Goal: Task Accomplishment & Management: Use online tool/utility

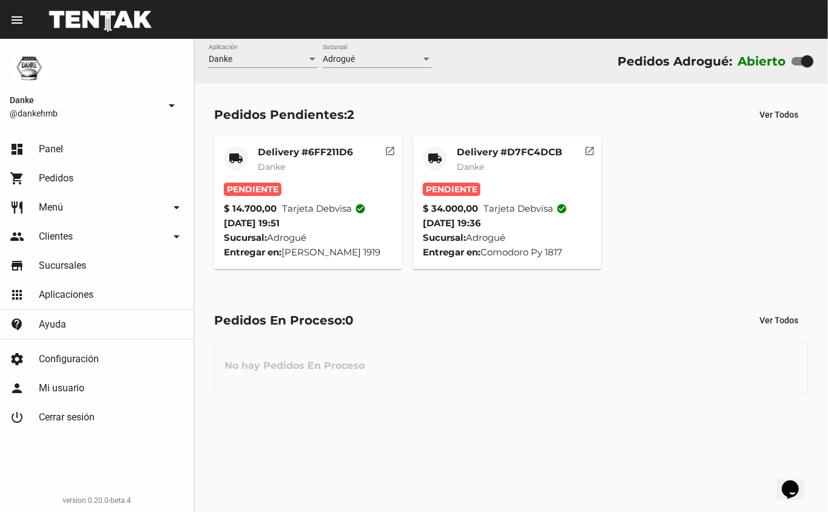
click at [490, 149] on mat-card-title "Delivery #D7FC4DCB" at bounding box center [510, 152] width 106 height 12
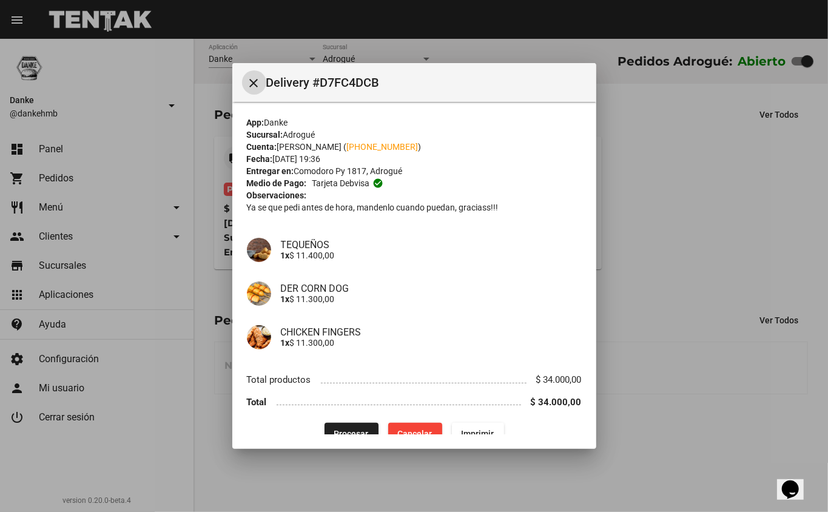
click at [350, 424] on button "Procesar" at bounding box center [351, 434] width 54 height 22
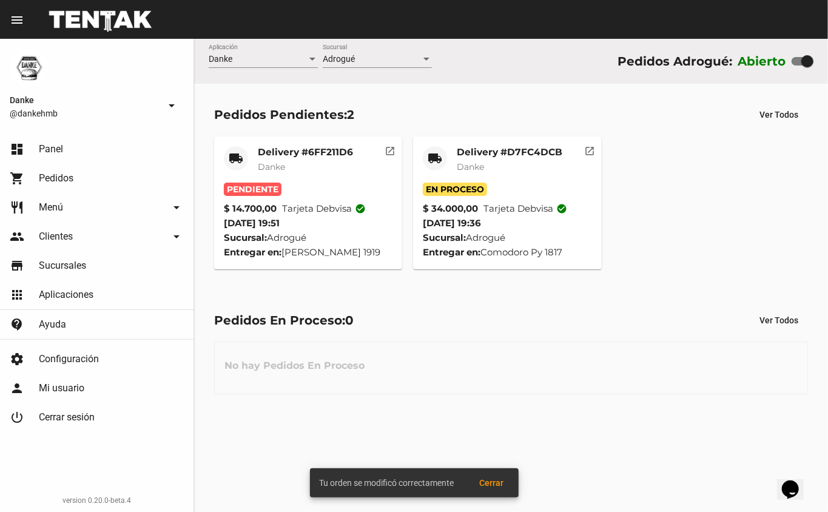
click at [488, 161] on mat-card-subtitle "Danke" at bounding box center [510, 167] width 106 height 12
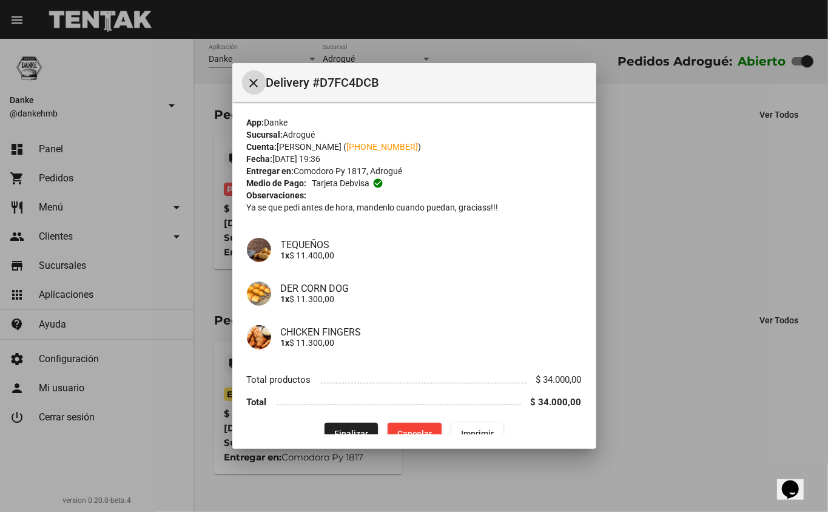
click at [751, 212] on div at bounding box center [414, 256] width 828 height 512
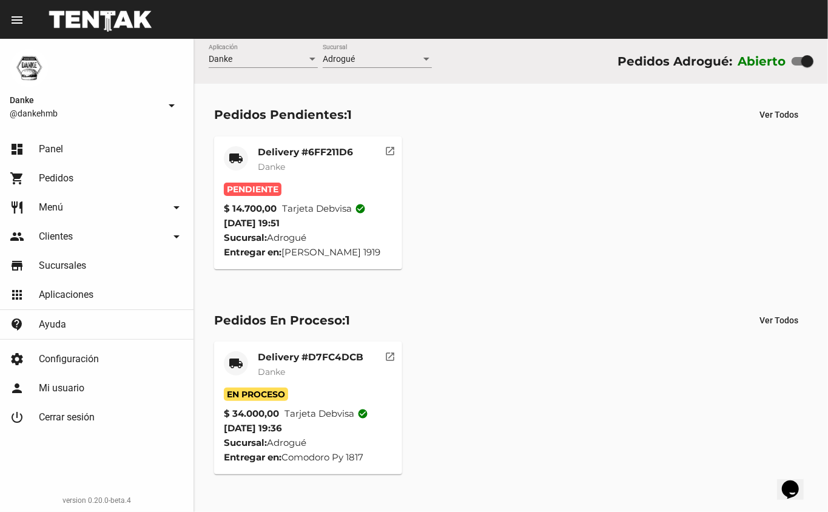
click at [309, 155] on mat-card-title "Delivery #6FF211D6" at bounding box center [305, 152] width 95 height 12
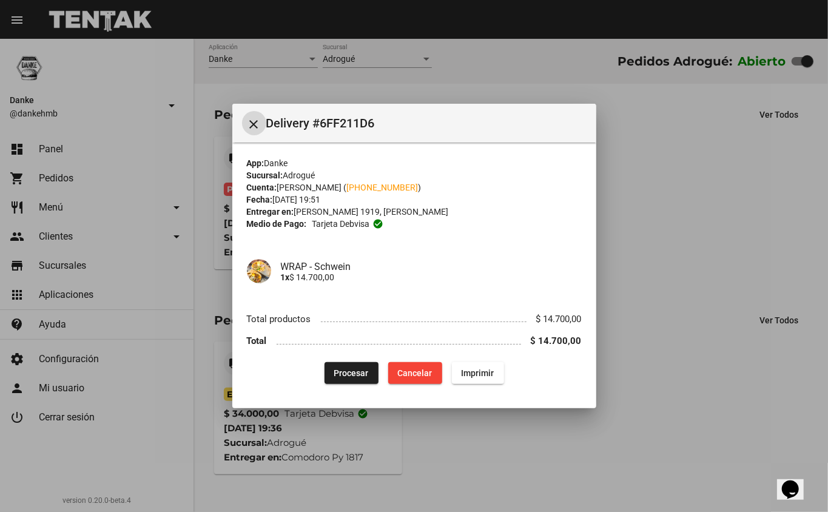
click at [343, 366] on button "Procesar" at bounding box center [351, 373] width 54 height 22
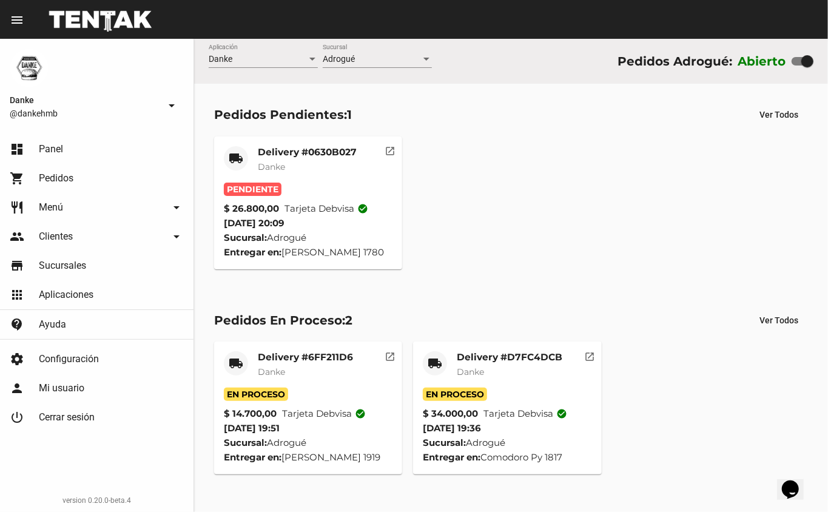
click at [294, 158] on div "Delivery #0630B027 Danke" at bounding box center [307, 164] width 99 height 36
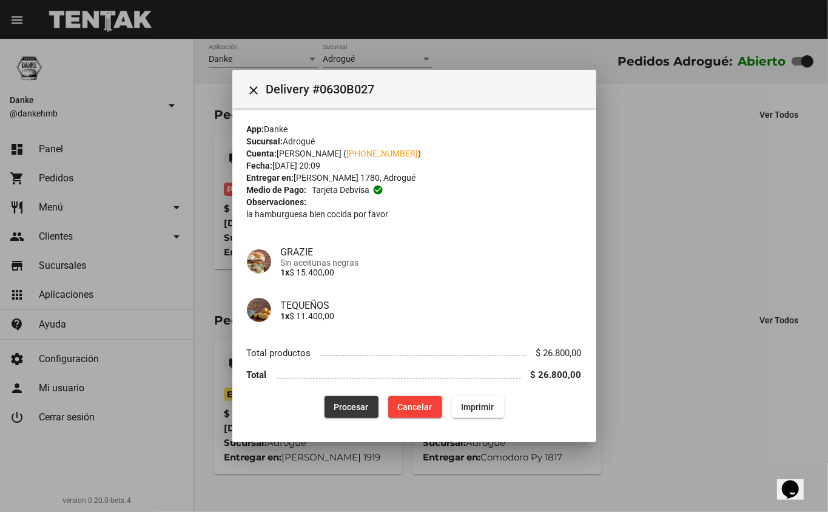
click at [352, 403] on span "Procesar" at bounding box center [351, 407] width 35 height 10
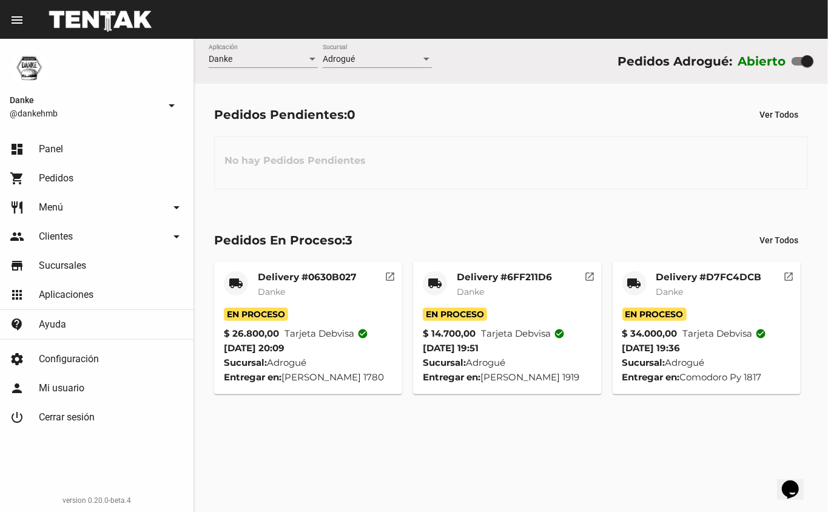
click at [705, 284] on div "Delivery #D7FC4DCB Danke" at bounding box center [709, 289] width 106 height 36
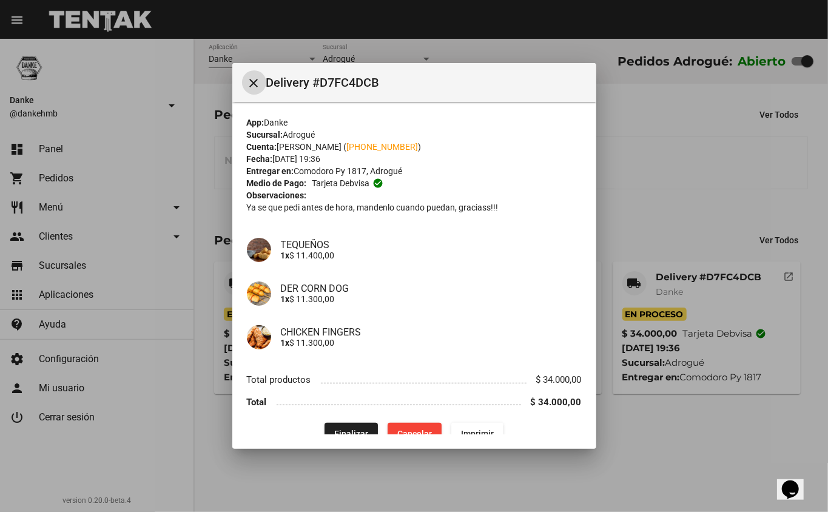
click at [349, 429] on span "Finalizar" at bounding box center [351, 434] width 34 height 10
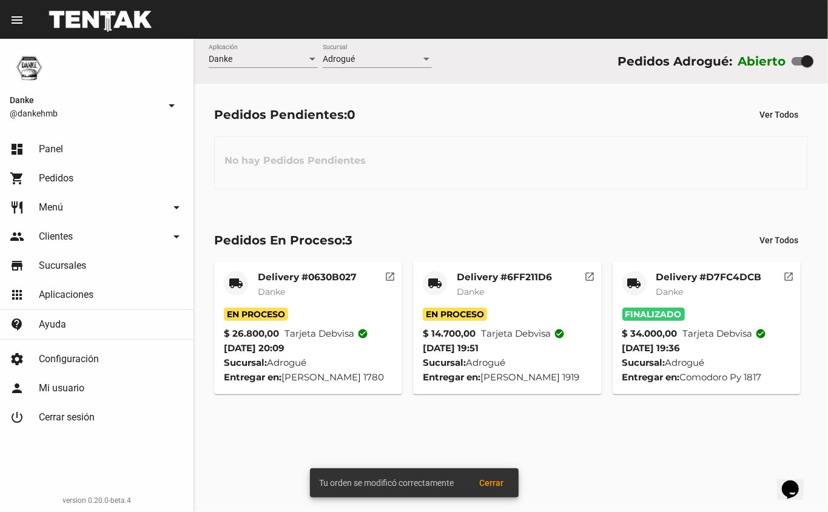
click at [540, 272] on mat-card-title "Delivery #6FF211D6" at bounding box center [504, 277] width 95 height 12
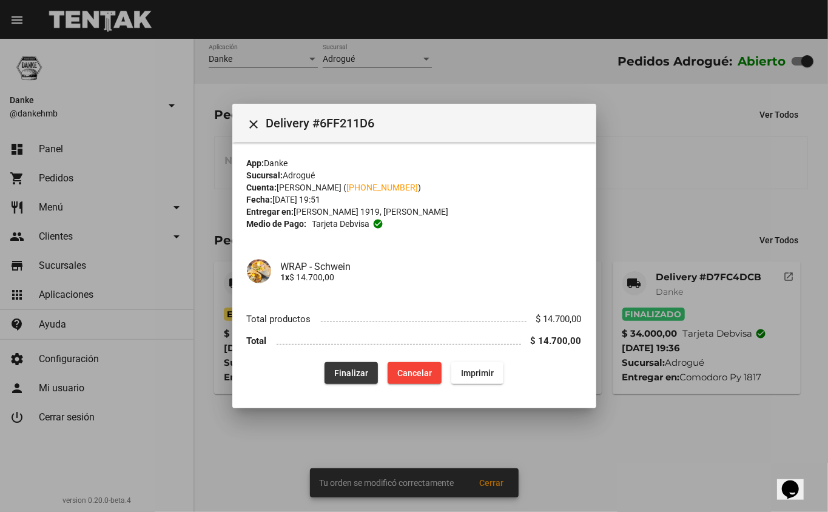
click at [360, 362] on button "Finalizar" at bounding box center [350, 373] width 53 height 22
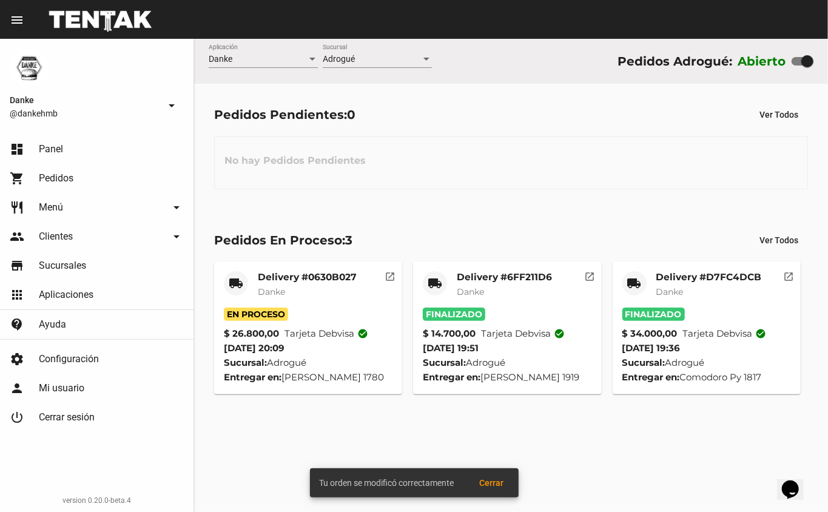
click at [340, 280] on mat-card-title "Delivery #0630B027" at bounding box center [307, 277] width 99 height 12
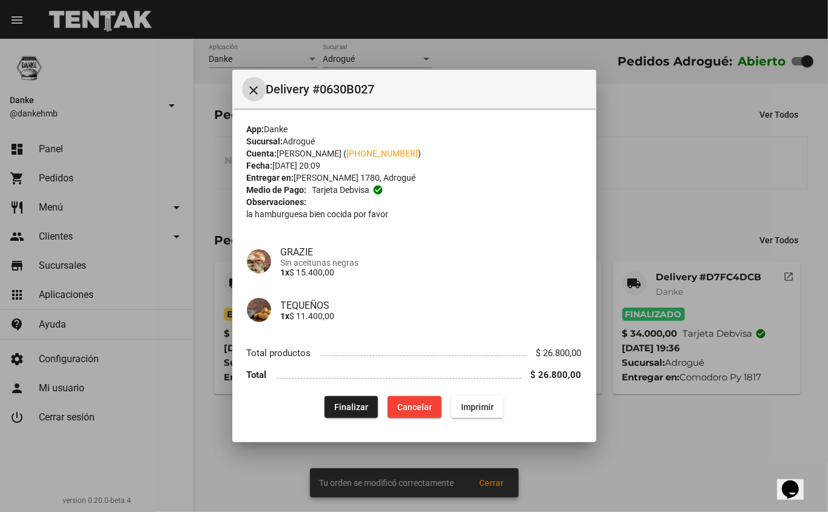
click at [353, 409] on span "Finalizar" at bounding box center [351, 407] width 34 height 10
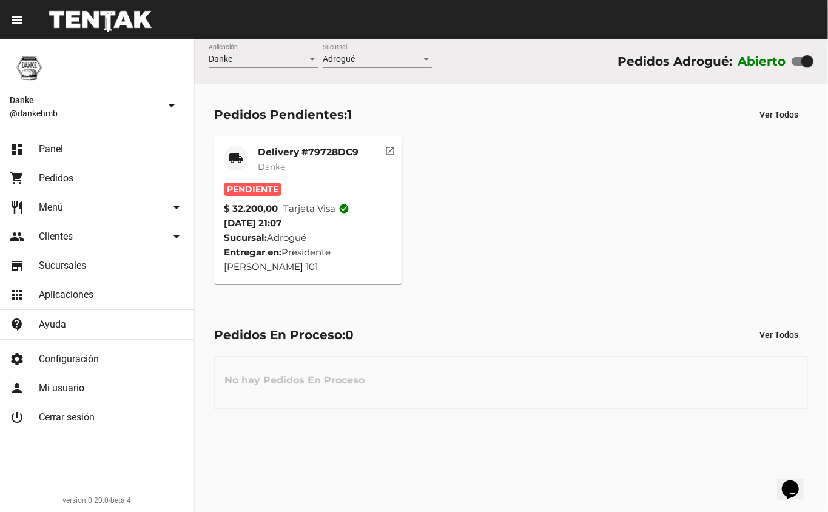
click at [289, 151] on mat-card-title "Delivery #79728DC9" at bounding box center [308, 152] width 101 height 12
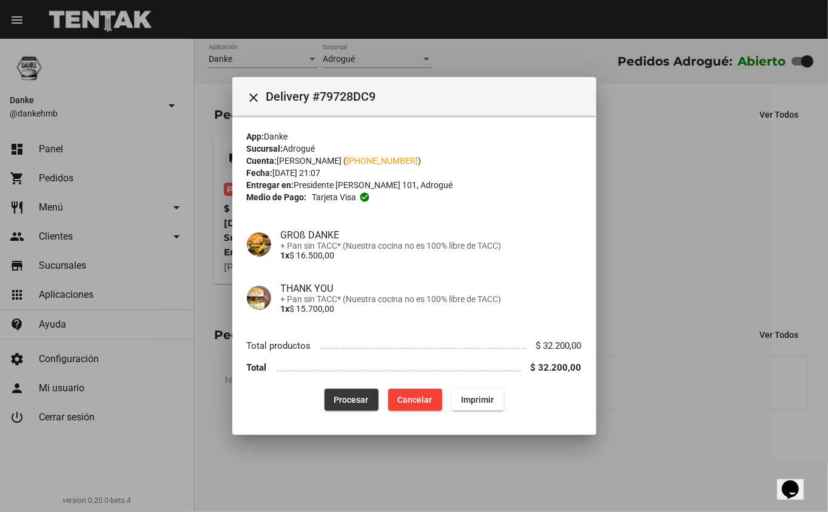
click at [362, 404] on span "Procesar" at bounding box center [351, 400] width 35 height 10
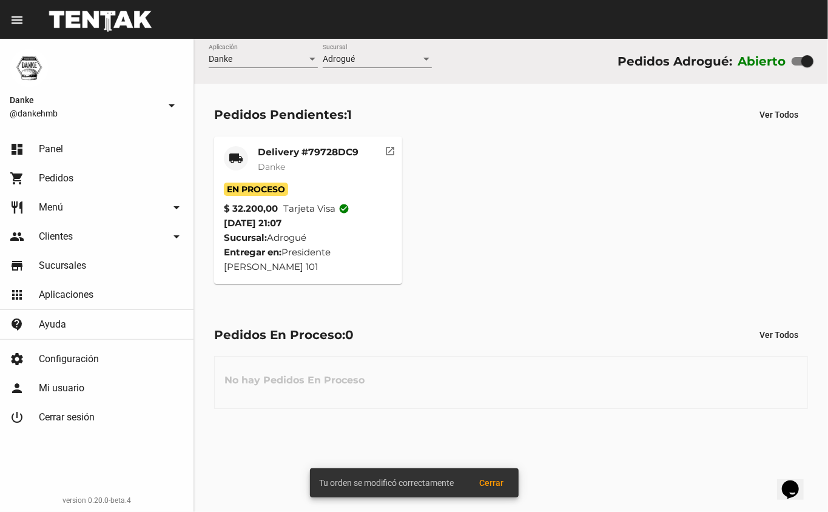
click at [309, 144] on mat-card "local_shipping Delivery #79728DC9 Danke En Proceso $ 32.200,00 Tarjeta visa che…" at bounding box center [308, 209] width 189 height 147
click at [314, 158] on div "Delivery #79728DC9 Danke" at bounding box center [308, 164] width 101 height 36
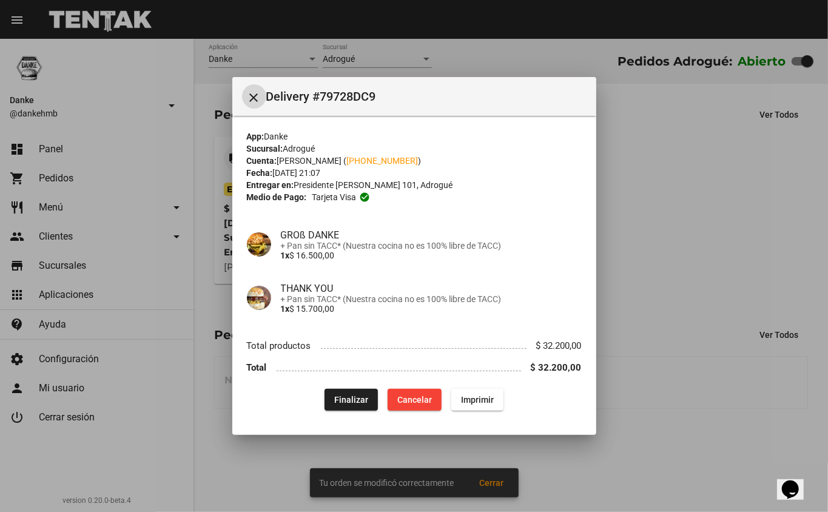
click at [684, 197] on div at bounding box center [414, 256] width 828 height 512
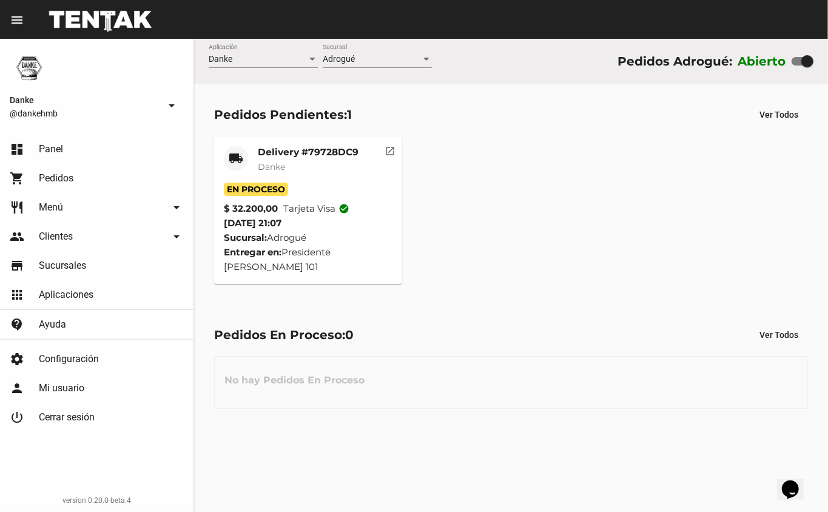
click at [314, 166] on mat-card-subtitle "Danke" at bounding box center [308, 167] width 101 height 12
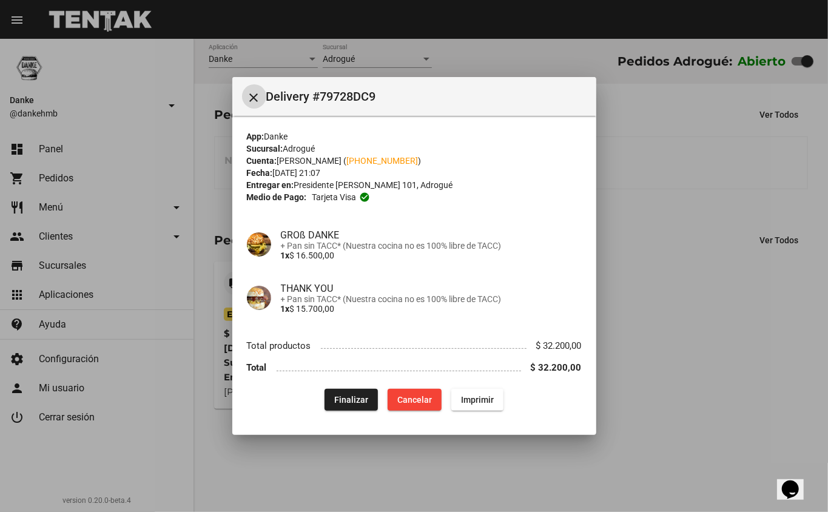
click at [634, 274] on div at bounding box center [414, 256] width 828 height 512
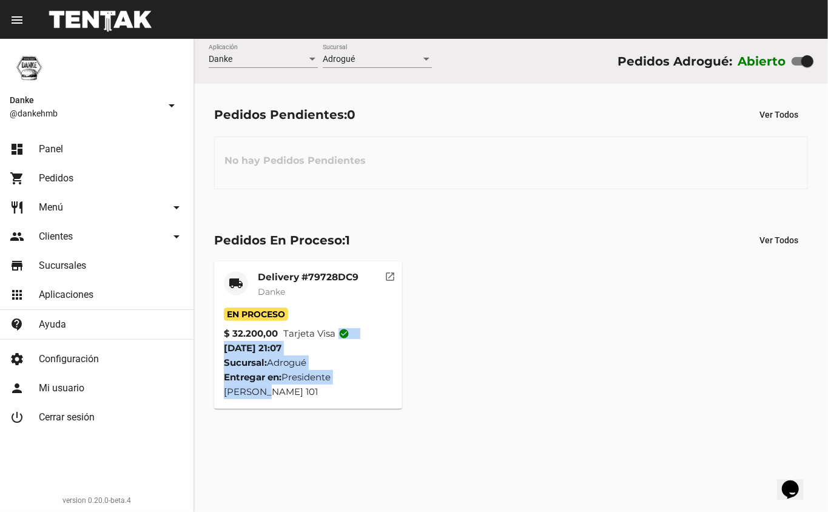
drag, startPoint x: 503, startPoint y: 338, endPoint x: 500, endPoint y: 379, distance: 41.3
click at [500, 379] on div "local_shipping Delivery #79728DC9 Danke En Proceso $ 32.200,00 Tarjeta visa che…" at bounding box center [511, 335] width 605 height 158
click at [303, 262] on mat-card "local_shipping Delivery #79728DC9 Danke En Proceso $ 32.200,00 Tarjeta visa che…" at bounding box center [308, 334] width 189 height 147
click at [304, 268] on mat-card "local_shipping Delivery #79728DC9 Danke En Proceso $ 32.200,00 Tarjeta visa che…" at bounding box center [308, 334] width 189 height 147
click at [304, 279] on mat-card-title "Delivery #79728DC9" at bounding box center [308, 277] width 101 height 12
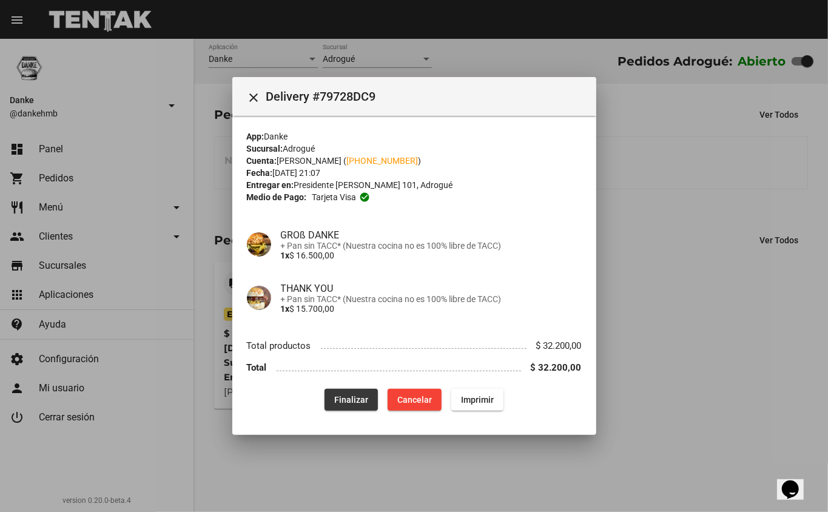
click at [359, 391] on button "Finalizar" at bounding box center [350, 400] width 53 height 22
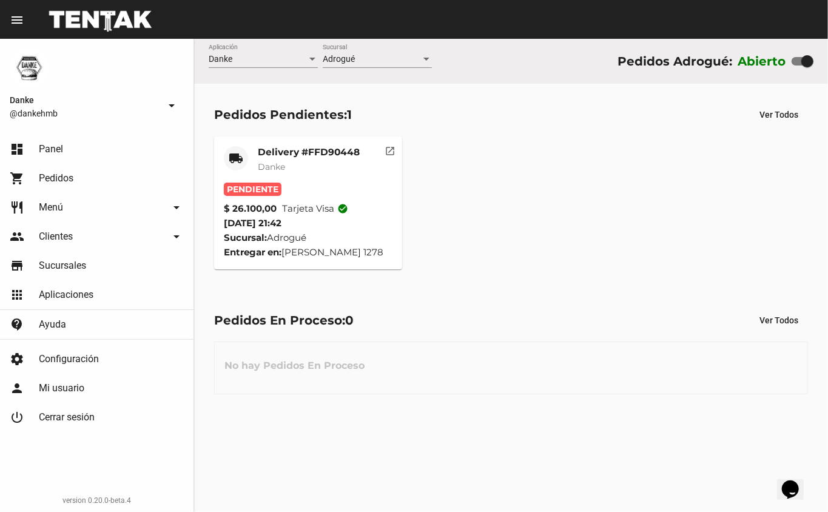
click at [349, 159] on div "Delivery #FFD90448 Danke" at bounding box center [309, 164] width 102 height 36
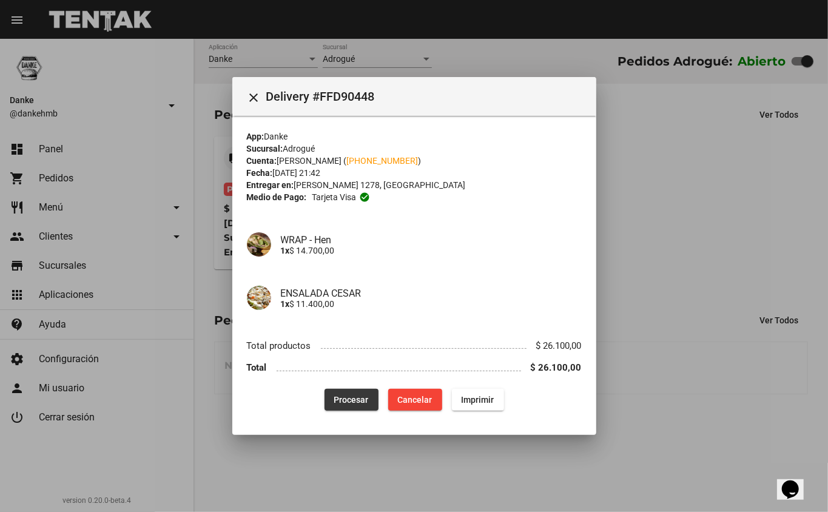
drag, startPoint x: 344, startPoint y: 406, endPoint x: 347, endPoint y: 401, distance: 6.2
click at [347, 401] on button "Procesar" at bounding box center [351, 400] width 54 height 22
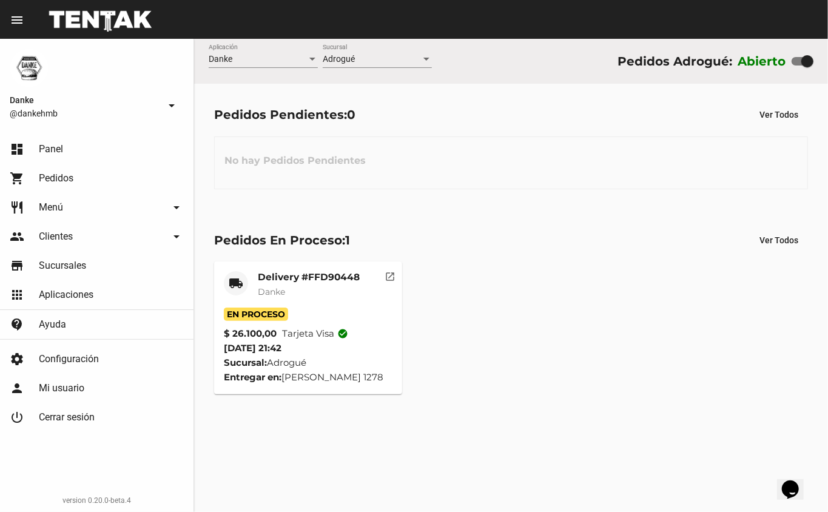
click at [464, 401] on div "Pedidos En Proceso: 1 Ver Todos local_shipping Delivery #FFD90448 Danke En Proc…" at bounding box center [511, 311] width 634 height 205
click at [318, 272] on mat-card-title "Delivery #FFD90448" at bounding box center [309, 277] width 102 height 12
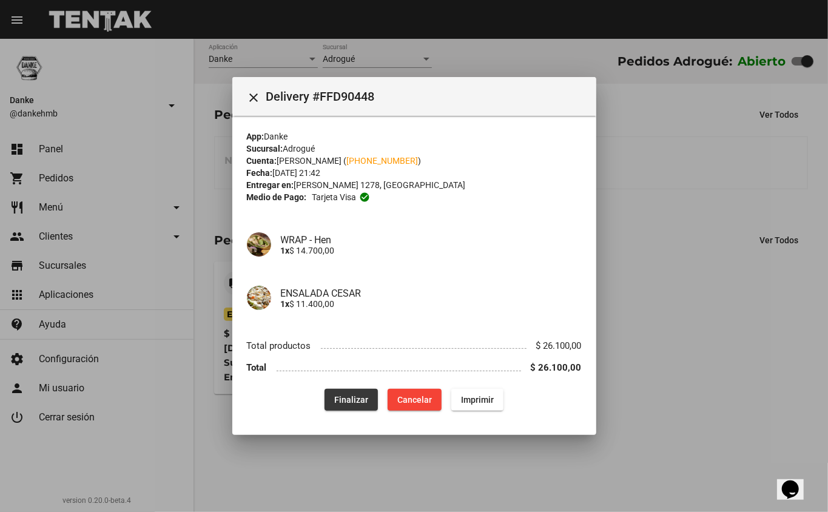
click at [354, 395] on span "Finalizar" at bounding box center [351, 400] width 34 height 10
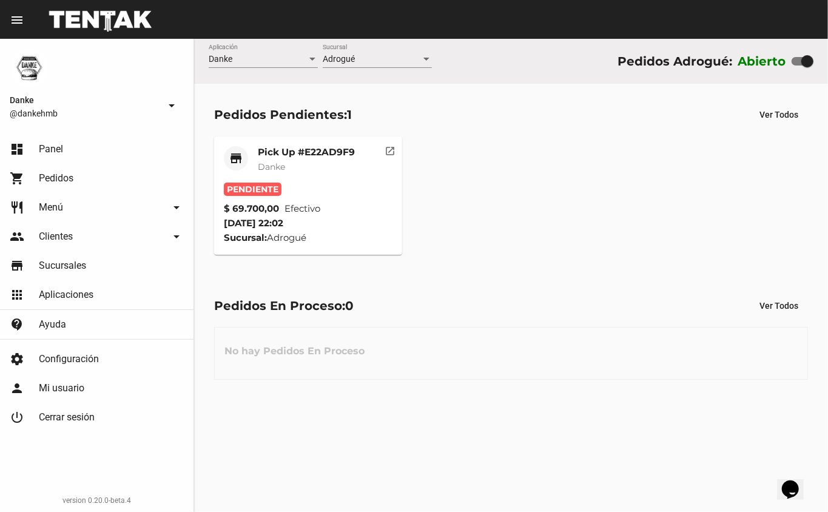
click at [292, 153] on mat-card-title "Pick Up #E22AD9F9" at bounding box center [306, 152] width 97 height 12
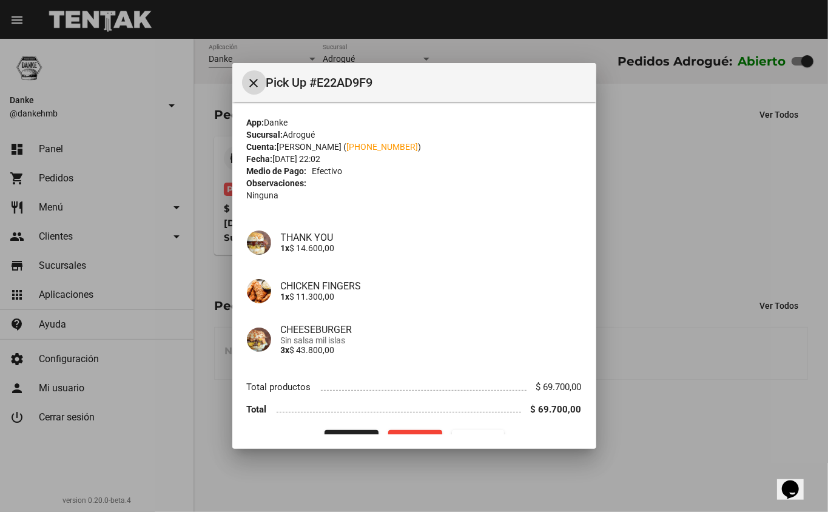
scroll to position [27, 0]
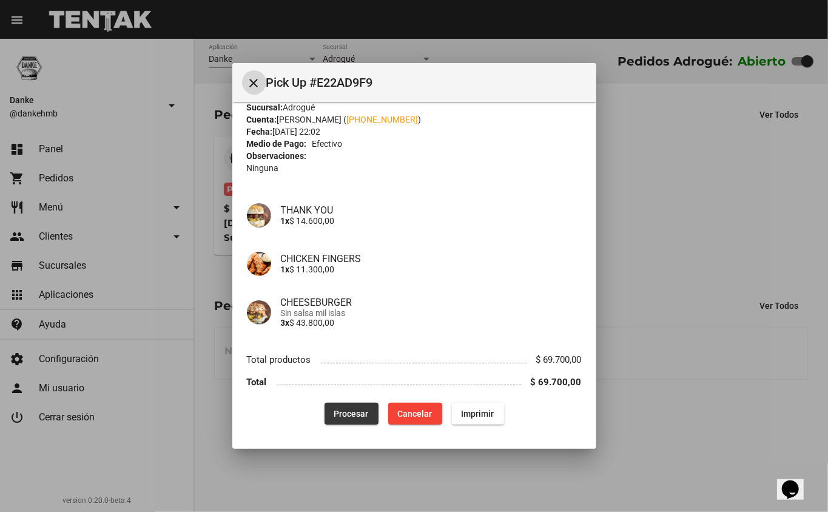
click at [338, 415] on span "Procesar" at bounding box center [351, 414] width 35 height 10
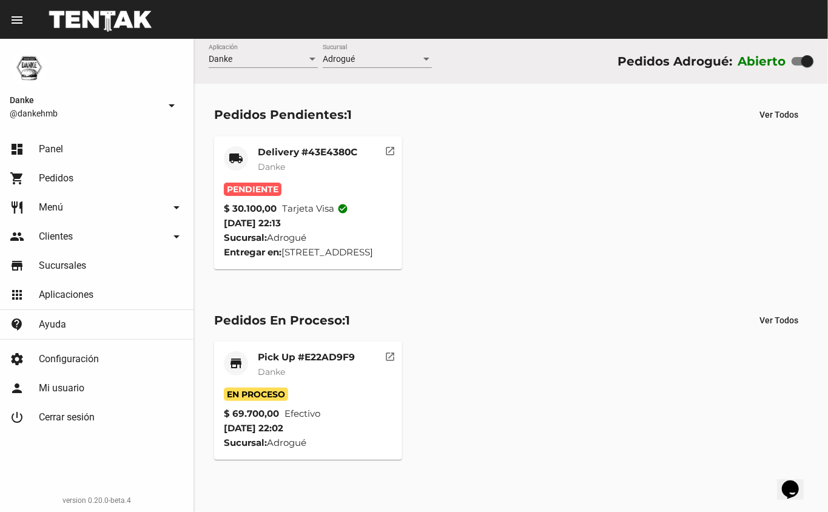
click at [309, 139] on mat-card "local_shipping Delivery #43E4380C Danke Pendiente $ 30.100,00 Tarjeta visa chec…" at bounding box center [308, 202] width 189 height 133
click at [309, 149] on mat-card-title "Delivery #43E4380C" at bounding box center [307, 152] width 99 height 12
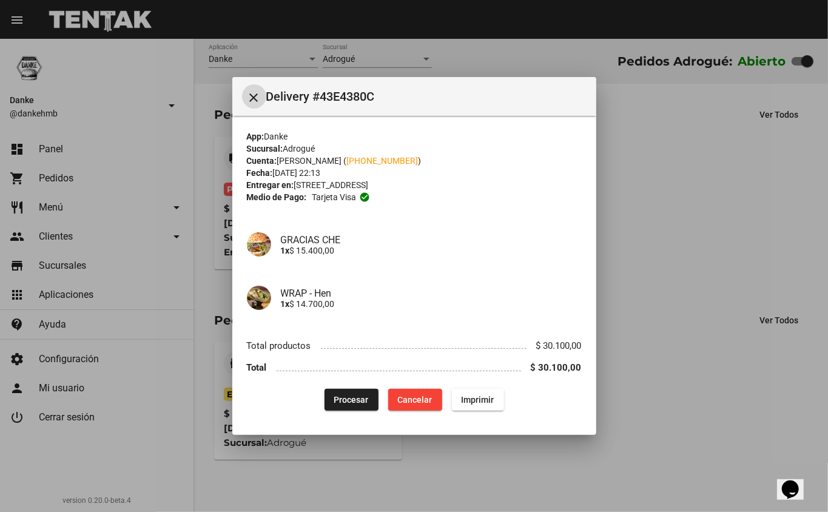
click at [360, 399] on span "Procesar" at bounding box center [351, 400] width 35 height 10
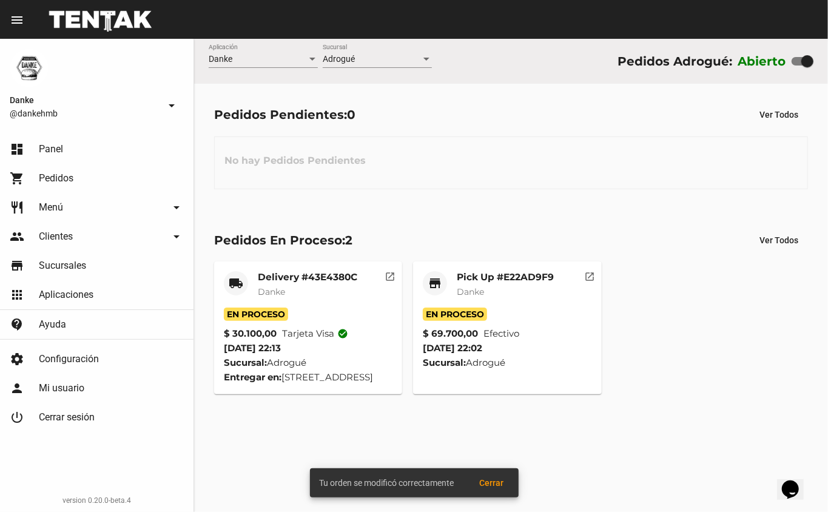
click at [461, 289] on span "Danke" at bounding box center [470, 291] width 27 height 11
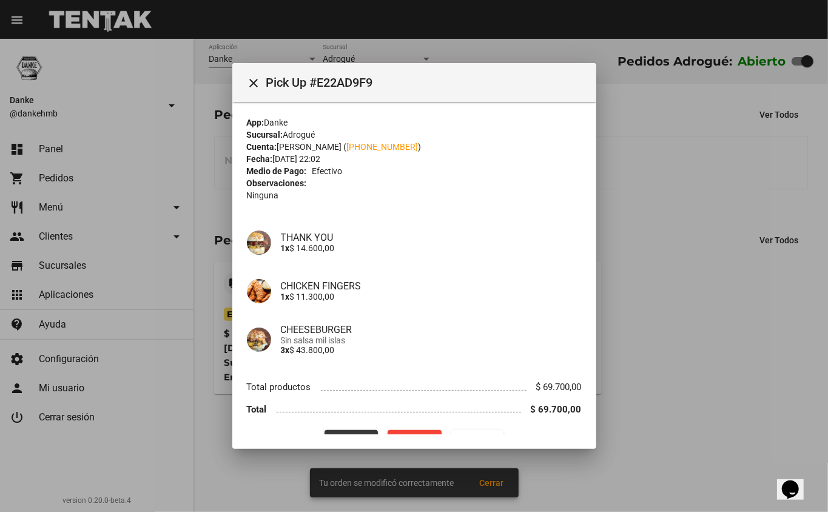
click at [341, 432] on button "Finalizar" at bounding box center [350, 441] width 53 height 22
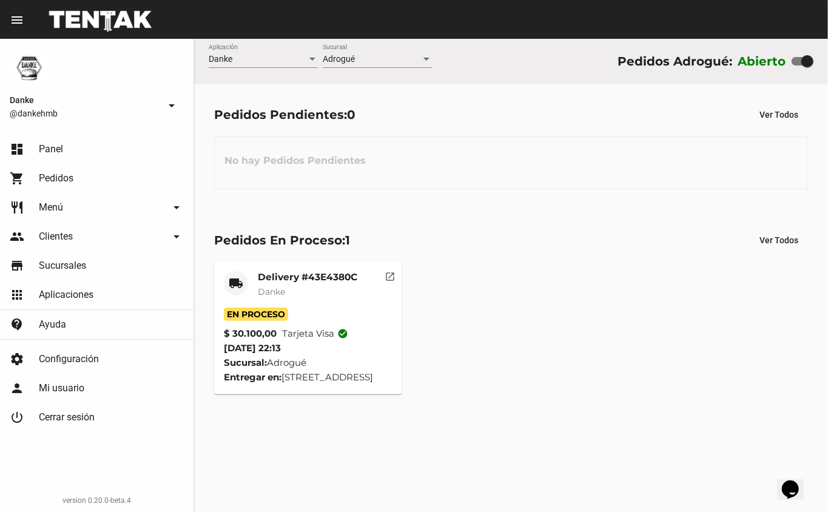
click at [335, 278] on mat-card-title "Delivery #43E4380C" at bounding box center [307, 277] width 99 height 12
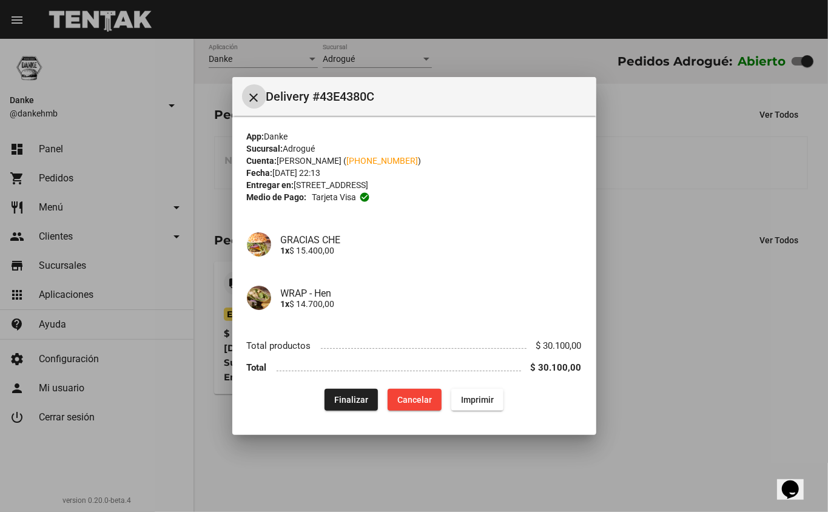
click at [349, 408] on button "Finalizar" at bounding box center [350, 400] width 53 height 22
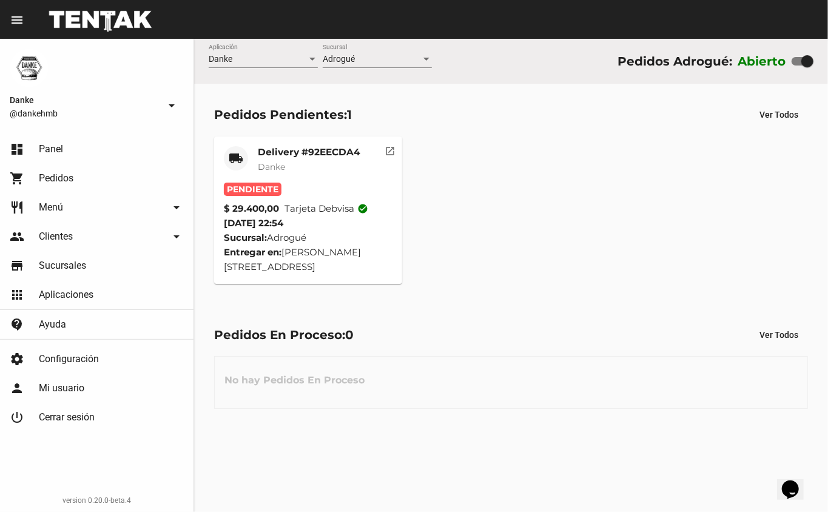
click at [323, 149] on mat-card-title "Delivery #92EECDA4" at bounding box center [309, 152] width 102 height 12
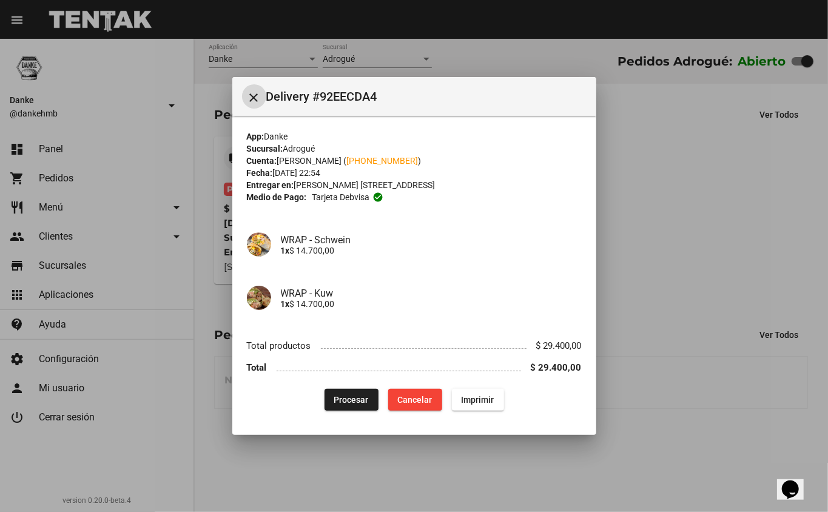
click at [354, 399] on span "Procesar" at bounding box center [351, 400] width 35 height 10
